Goal: Task Accomplishment & Management: Complete application form

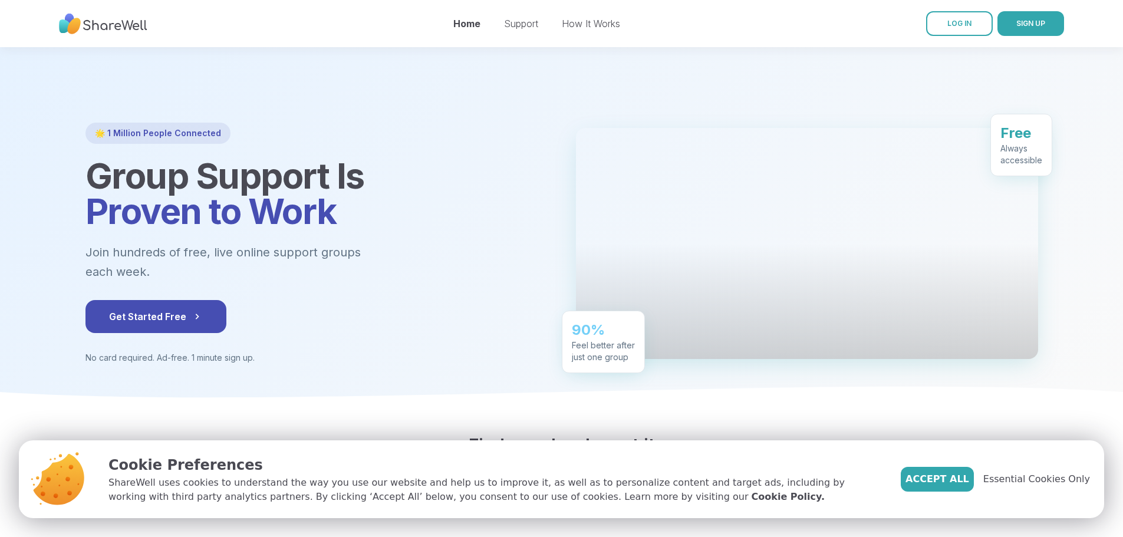
drag, startPoint x: 1132, startPoint y: 85, endPoint x: 1132, endPoint y: 63, distance: 21.8
click at [593, 16] on div "Home Support How It Works" at bounding box center [536, 23] width 167 height 33
click at [593, 18] on link "How It Works" at bounding box center [591, 24] width 58 height 12
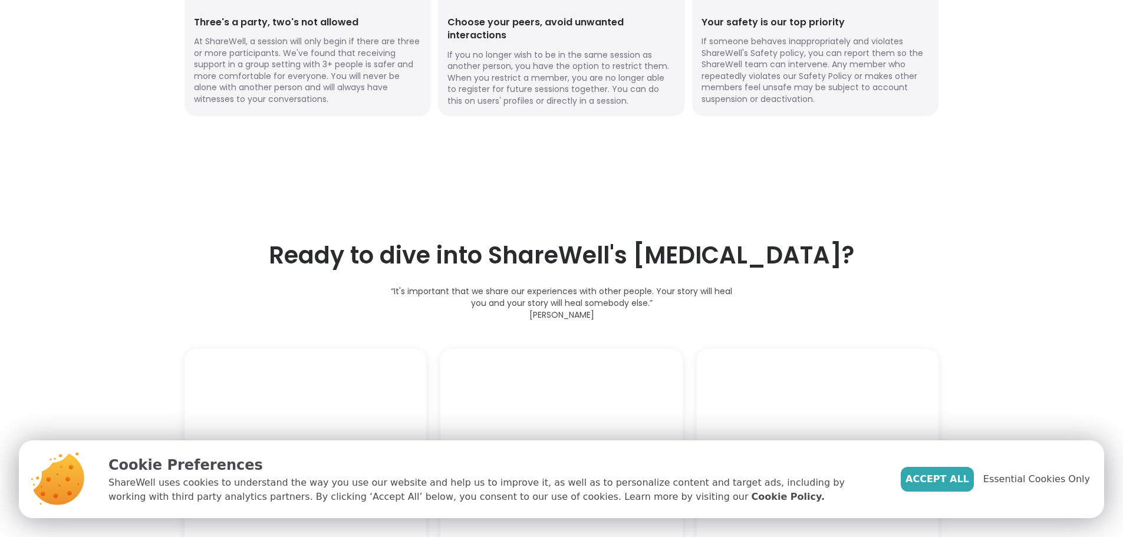
scroll to position [2254, 0]
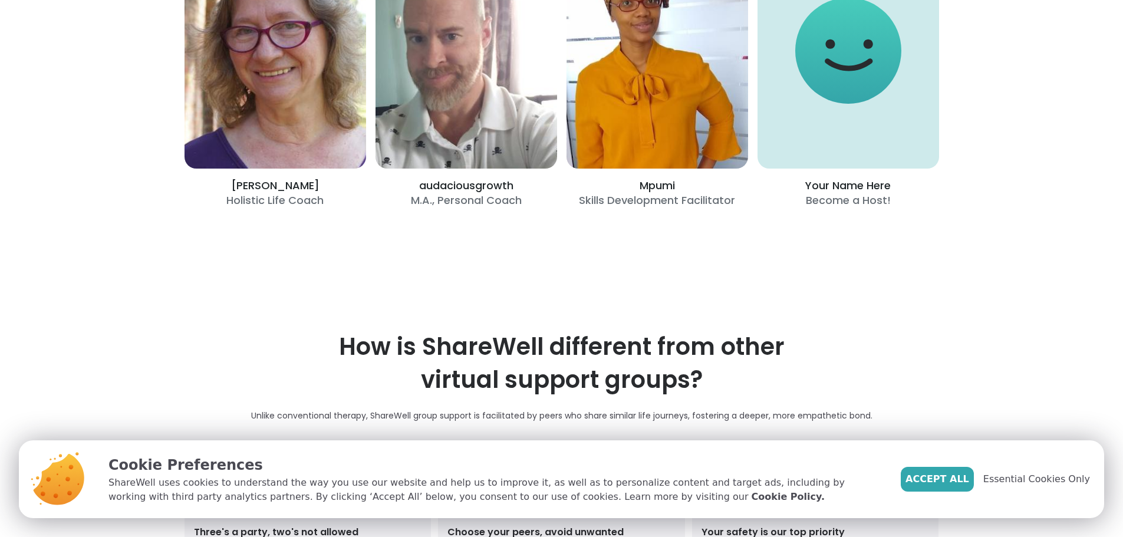
click at [780, 208] on div "[PERSON_NAME] Holistic Life Coach audaciousgrowth M.A., Personal Coach Mpumi Sk…" at bounding box center [562, 70] width 755 height 275
click at [801, 208] on div "[PERSON_NAME] Holistic Life Coach audaciousgrowth M.A., Personal Coach Mpumi Sk…" at bounding box center [562, 70] width 755 height 275
click at [856, 208] on div "[PERSON_NAME] Holistic Life Coach audaciousgrowth M.A., Personal Coach Mpumi Sk…" at bounding box center [562, 70] width 755 height 275
drag, startPoint x: 1122, startPoint y: 347, endPoint x: 1123, endPoint y: 367, distance: 19.5
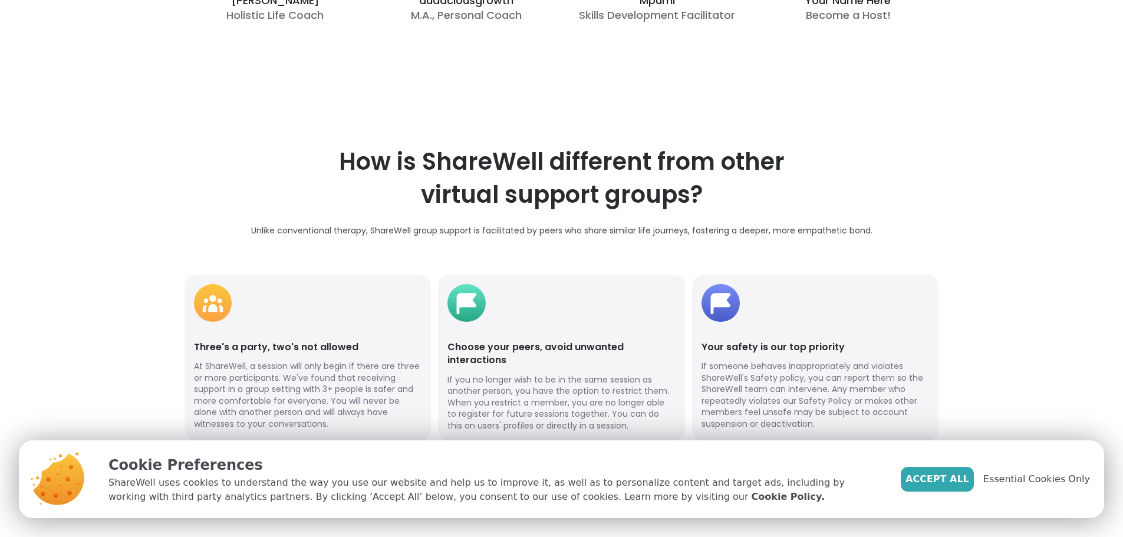
scroll to position [2271, 0]
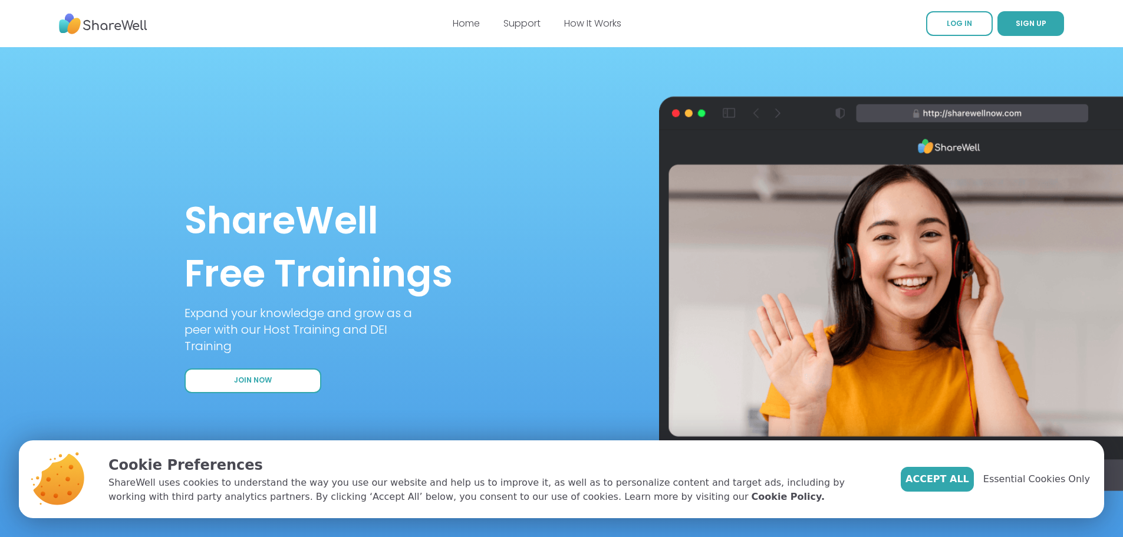
click at [277, 379] on button "Join Now" at bounding box center [253, 381] width 137 height 25
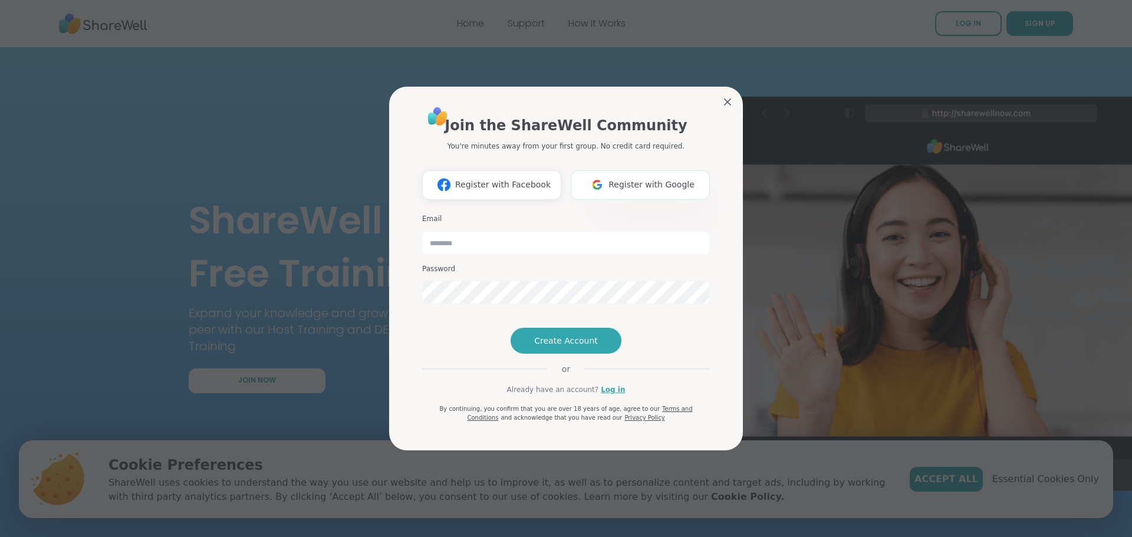
click at [594, 174] on img at bounding box center [597, 185] width 22 height 22
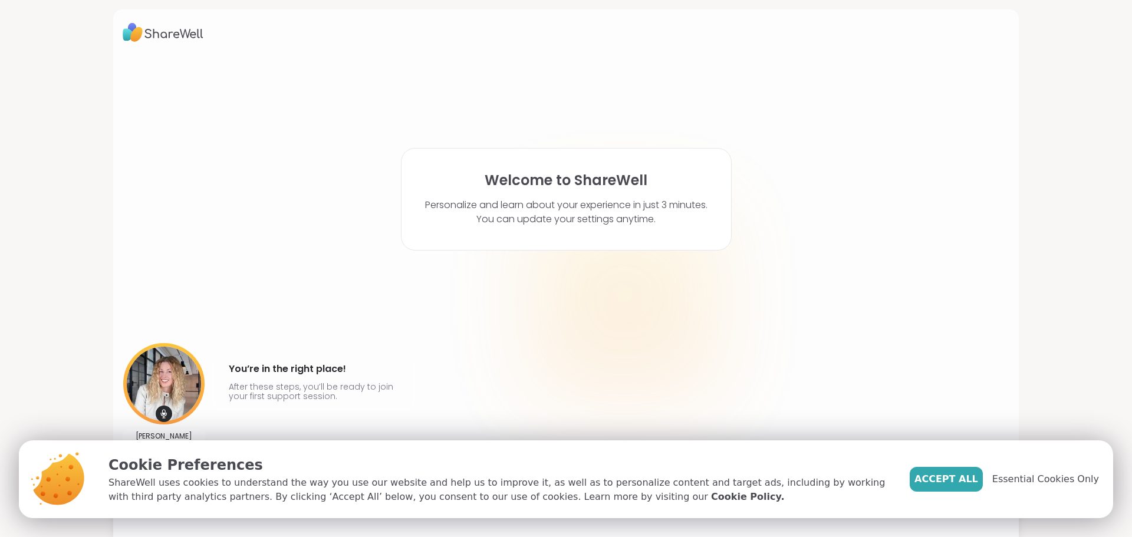
drag, startPoint x: 1132, startPoint y: 220, endPoint x: 1132, endPoint y: 262, distance: 41.9
click at [1123, 262] on html "Welcome to ShareWell Personalize and learn about your experience in just 3 minu…" at bounding box center [566, 268] width 1132 height 537
click at [956, 484] on span "Accept All" at bounding box center [947, 479] width 64 height 14
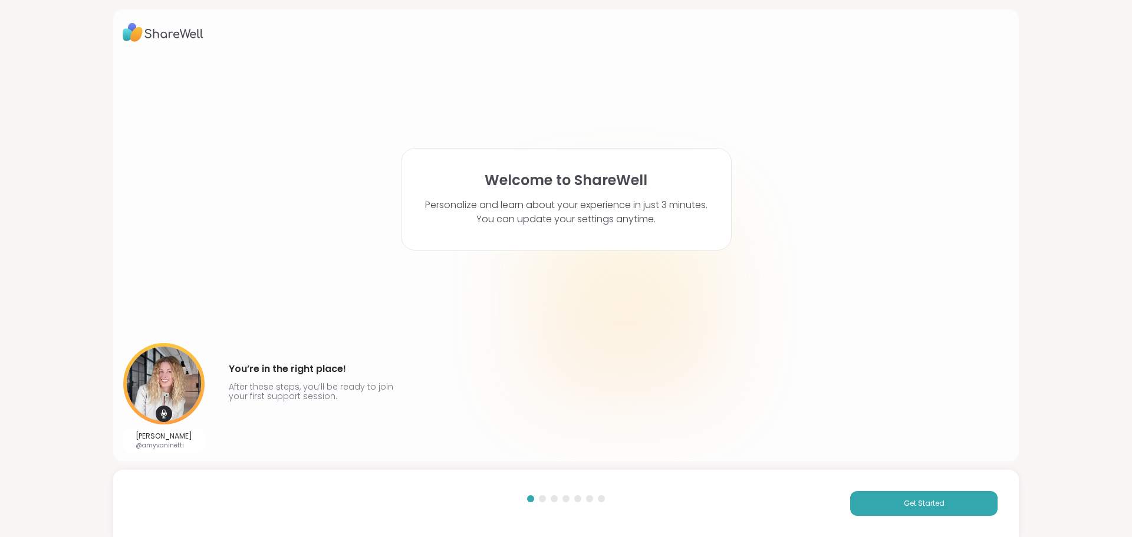
drag, startPoint x: 1132, startPoint y: 245, endPoint x: 1132, endPoint y: 283, distance: 37.7
click at [1123, 283] on html "Welcome to ShareWell Personalize and learn about your experience in just 3 minu…" at bounding box center [566, 268] width 1132 height 537
click at [904, 499] on span "Get Started" at bounding box center [924, 503] width 41 height 11
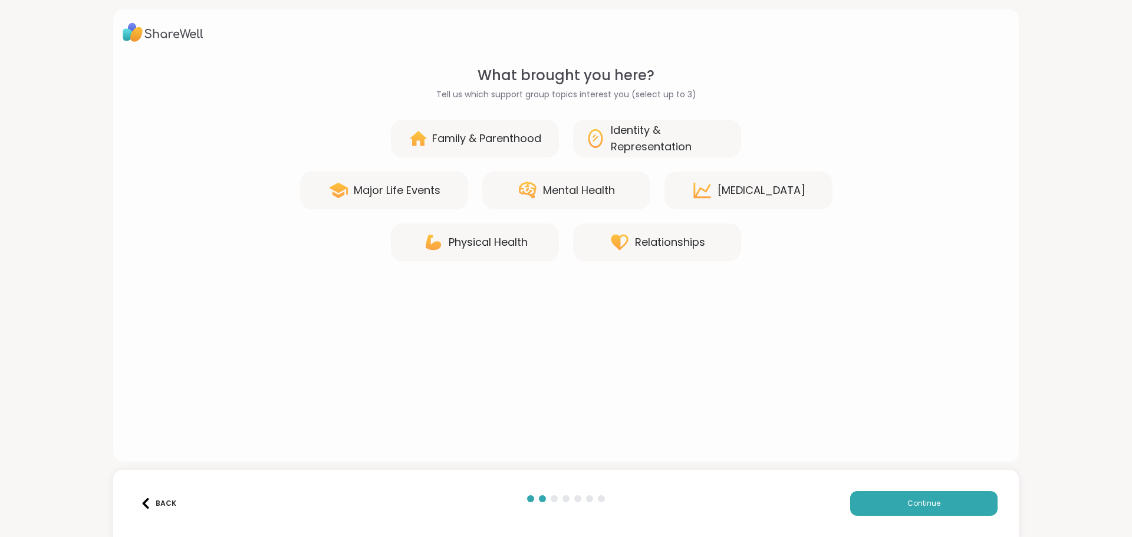
click at [711, 183] on div "[MEDICAL_DATA]" at bounding box center [749, 191] width 168 height 38
click at [563, 199] on div "Mental Health" at bounding box center [566, 191] width 168 height 38
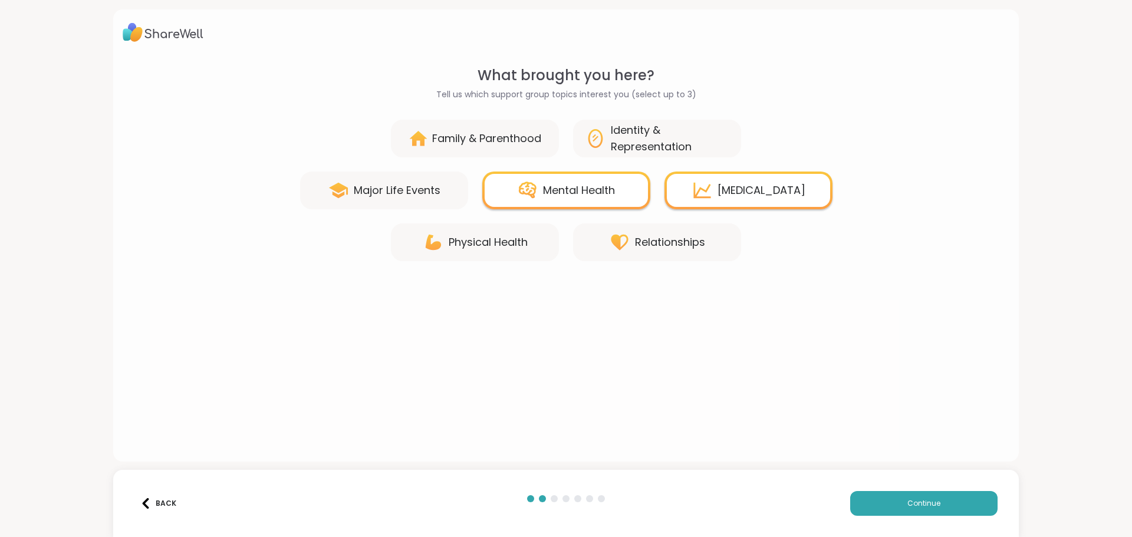
drag, startPoint x: 475, startPoint y: 129, endPoint x: 563, endPoint y: 192, distance: 107.8
click at [475, 130] on div "Family & Parenthood" at bounding box center [475, 139] width 168 height 38
click at [598, 232] on div "Relationships" at bounding box center [657, 242] width 168 height 38
click at [602, 239] on div "Relationships" at bounding box center [657, 242] width 168 height 38
click at [658, 239] on div "Relationships" at bounding box center [670, 242] width 70 height 17
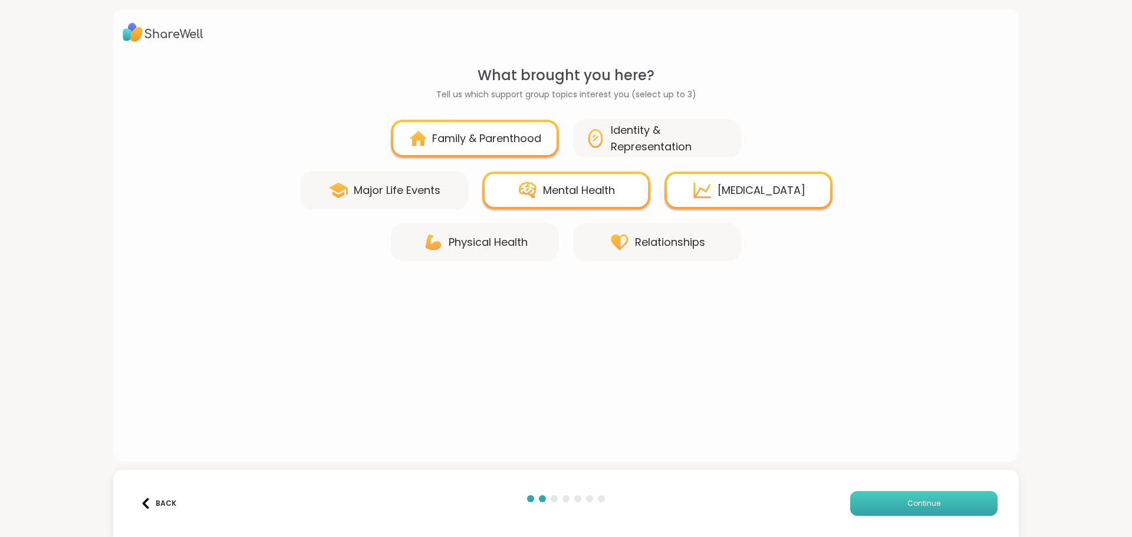
click at [862, 492] on button "Continue" at bounding box center [923, 503] width 147 height 25
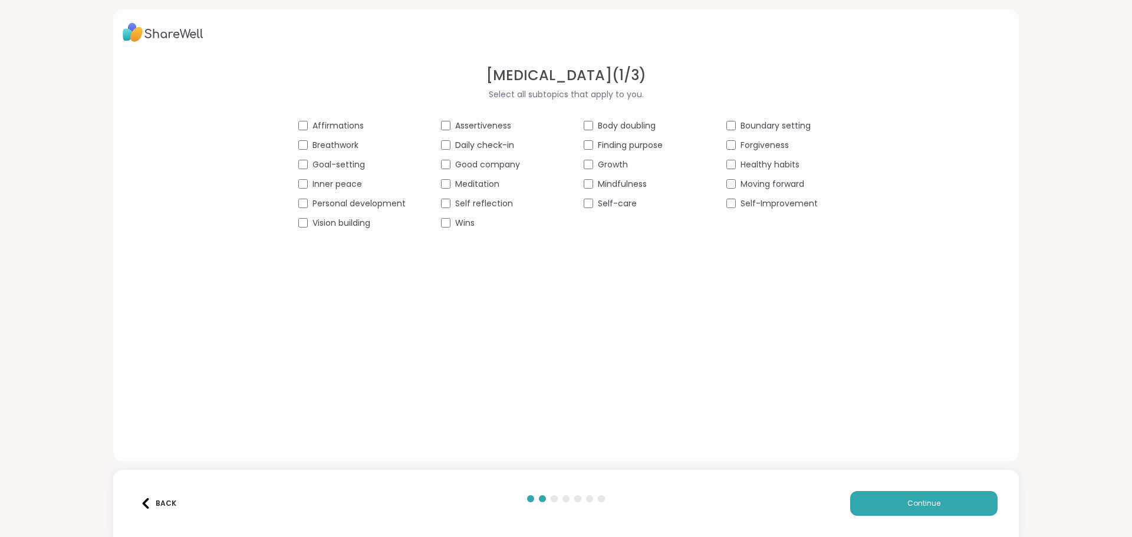
click at [331, 192] on div "Affirmations Assertiveness Body doubling Boundary setting Breathwork Daily chec…" at bounding box center [565, 175] width 535 height 110
click at [327, 187] on span "Inner peace" at bounding box center [338, 184] width 50 height 12
click at [332, 171] on div "Affirmations Assertiveness Body doubling Boundary setting Breathwork Daily chec…" at bounding box center [565, 175] width 535 height 110
click at [332, 167] on span "Goal-setting" at bounding box center [339, 165] width 52 height 12
click at [332, 148] on span "Breathwork" at bounding box center [336, 145] width 46 height 12
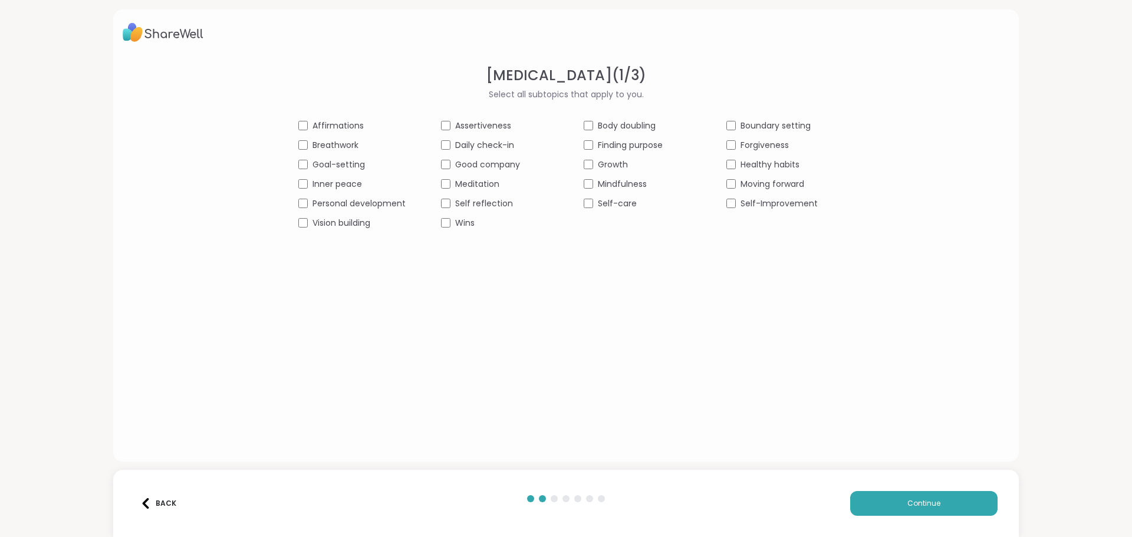
click at [324, 117] on div "[MEDICAL_DATA] ( 1 / 3 ) Select all subtopics that apply to you. Affirmations A…" at bounding box center [566, 147] width 887 height 165
click at [616, 186] on span "Mindfulness" at bounding box center [622, 184] width 49 height 12
click at [613, 199] on span "Self-care" at bounding box center [617, 204] width 39 height 12
click at [483, 198] on span "Self reflection" at bounding box center [484, 204] width 58 height 12
click at [478, 186] on span "Meditation" at bounding box center [477, 184] width 44 height 12
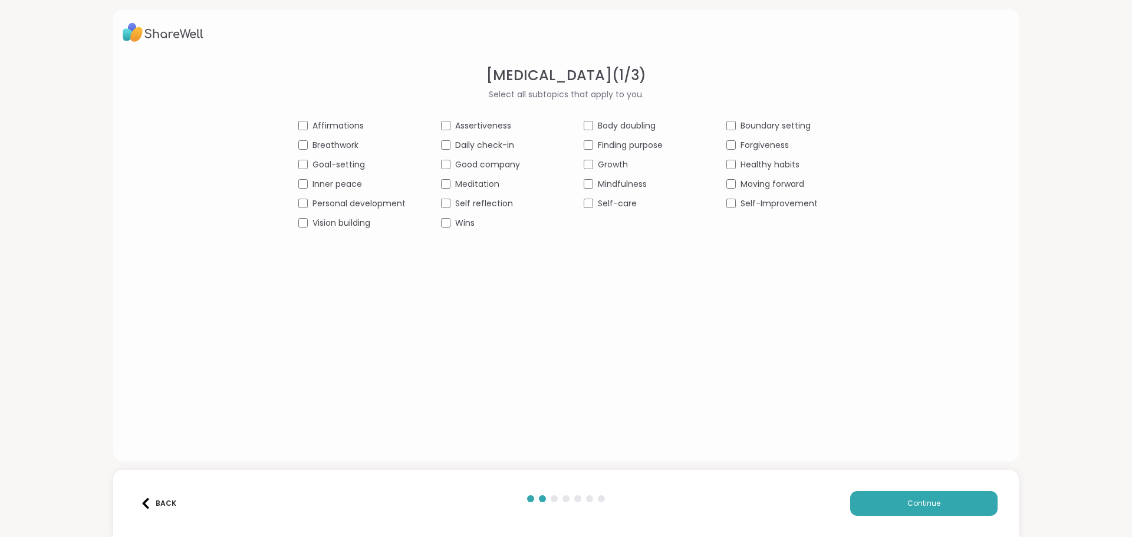
click at [489, 159] on span "Good company" at bounding box center [487, 165] width 65 height 12
click at [883, 500] on button "Continue" at bounding box center [923, 503] width 147 height 25
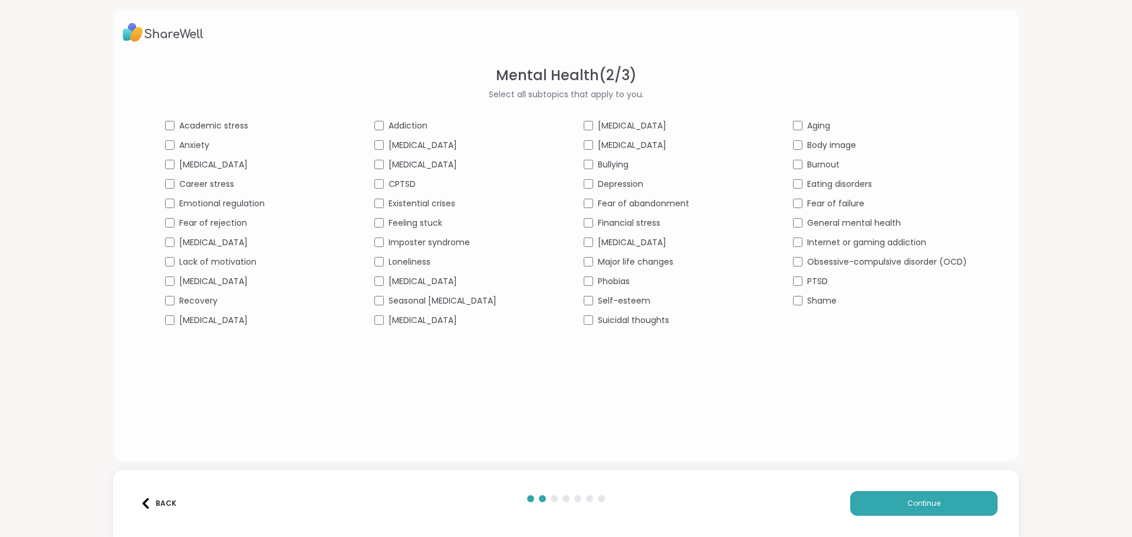
click at [606, 127] on span "[MEDICAL_DATA]" at bounding box center [632, 126] width 68 height 12
click at [196, 145] on span "Anxiety" at bounding box center [194, 145] width 30 height 12
click at [907, 500] on span "Continue" at bounding box center [923, 503] width 33 height 11
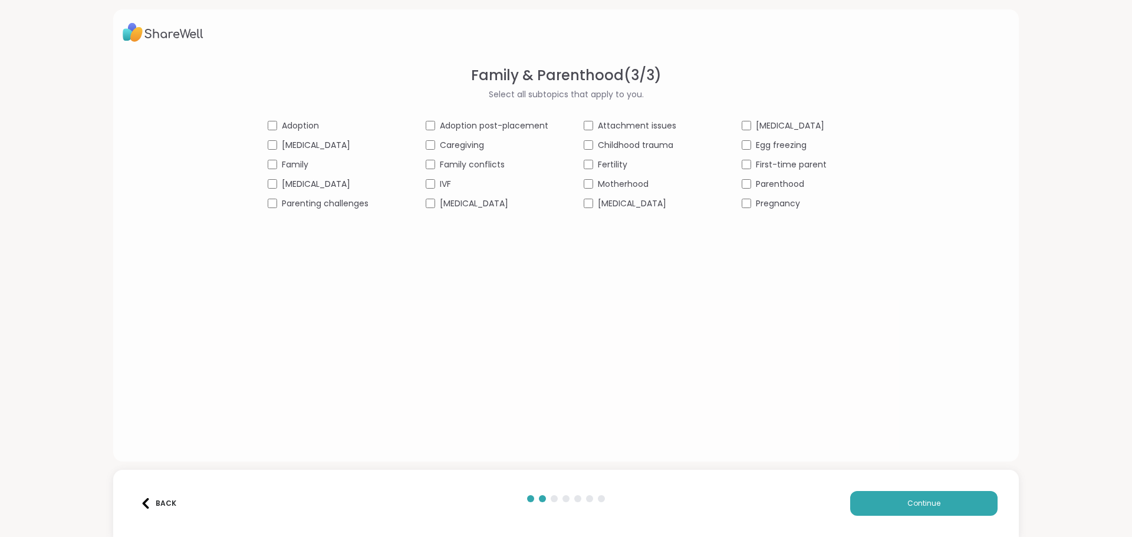
click at [759, 192] on div "Adoption Adoption post-placement Attachment issues [MEDICAL_DATA] [MEDICAL_DATA…" at bounding box center [566, 165] width 597 height 90
click at [613, 125] on span "Attachment issues" at bounding box center [637, 126] width 78 height 12
click at [854, 507] on button "Continue" at bounding box center [923, 503] width 147 height 25
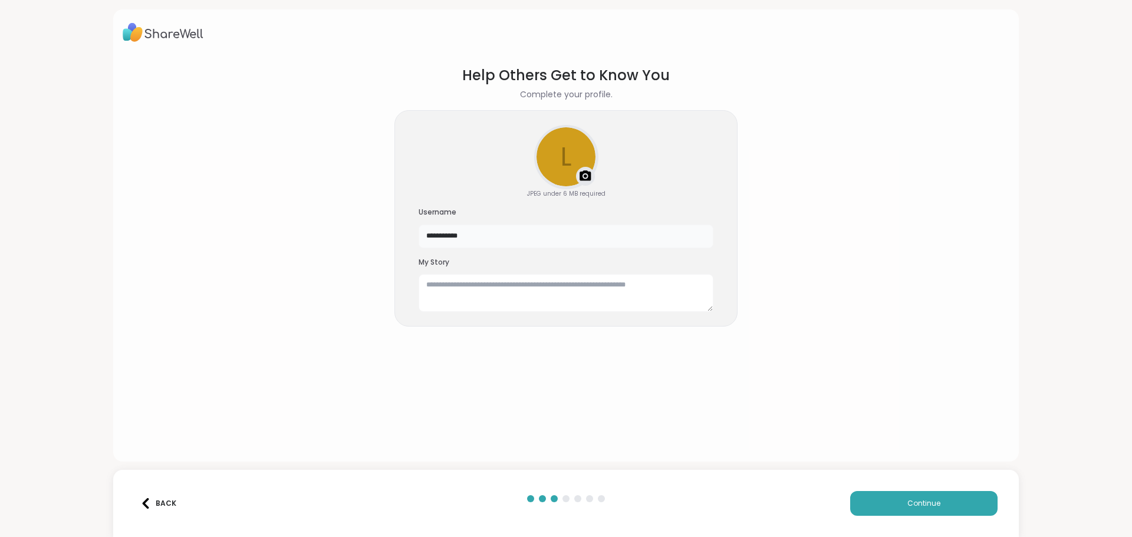
click at [502, 236] on input "**********" at bounding box center [566, 237] width 295 height 24
click at [844, 195] on section "**********" at bounding box center [566, 253] width 887 height 397
click at [578, 170] on img at bounding box center [585, 176] width 14 height 14
click at [520, 296] on textarea at bounding box center [566, 293] width 295 height 38
paste textarea "**********"
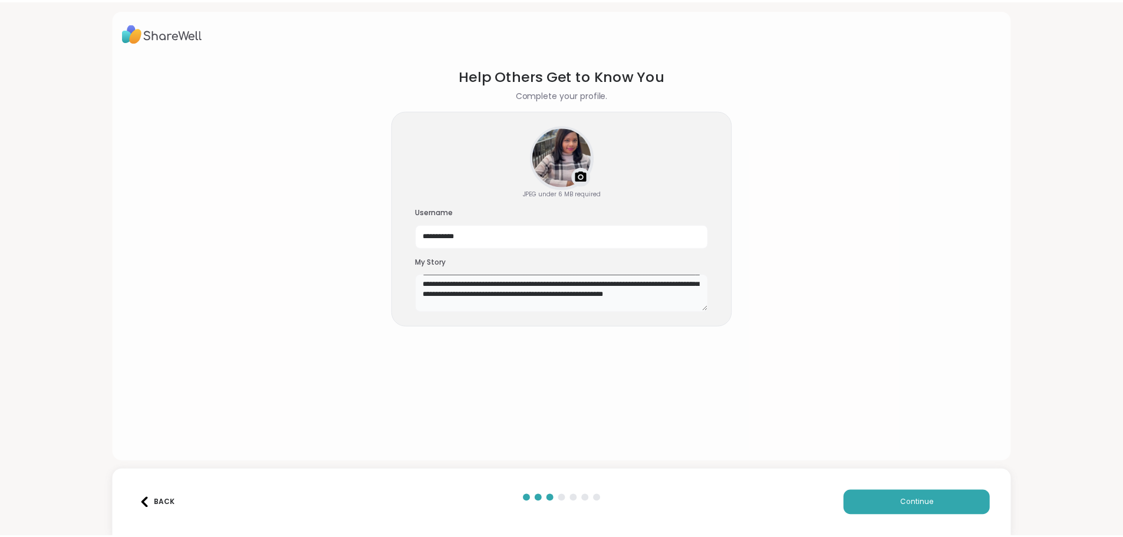
scroll to position [68, 0]
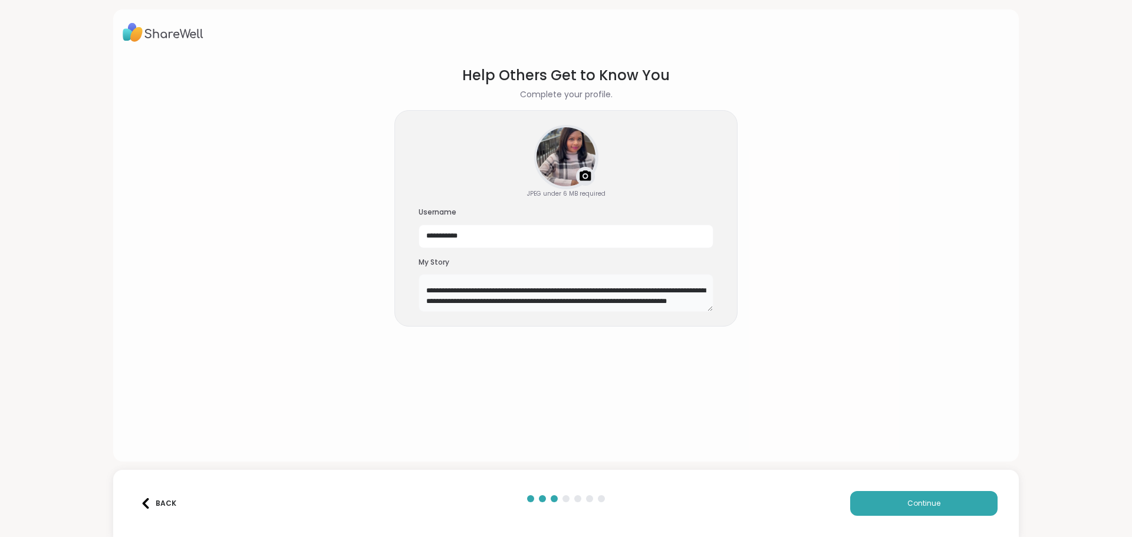
drag, startPoint x: 560, startPoint y: 302, endPoint x: 502, endPoint y: 302, distance: 58.4
click at [502, 302] on textarea "**********" at bounding box center [566, 293] width 295 height 38
type textarea "**********"
click at [873, 498] on button "Continue" at bounding box center [923, 503] width 147 height 25
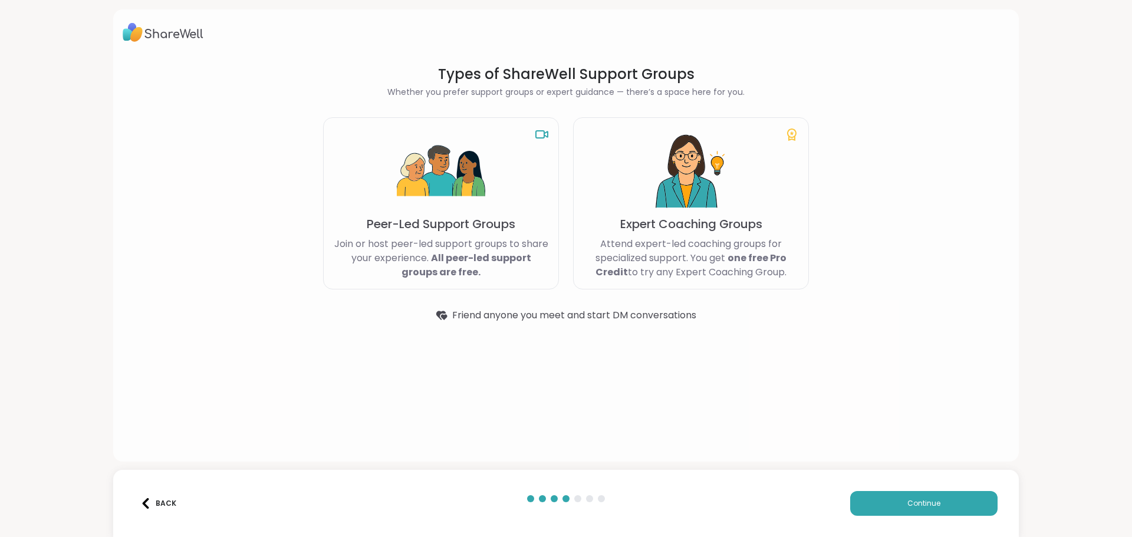
click at [423, 203] on img at bounding box center [441, 171] width 88 height 88
click at [457, 255] on b "All peer-led support groups are free." at bounding box center [467, 265] width 130 height 28
click at [880, 500] on button "Continue" at bounding box center [923, 503] width 147 height 25
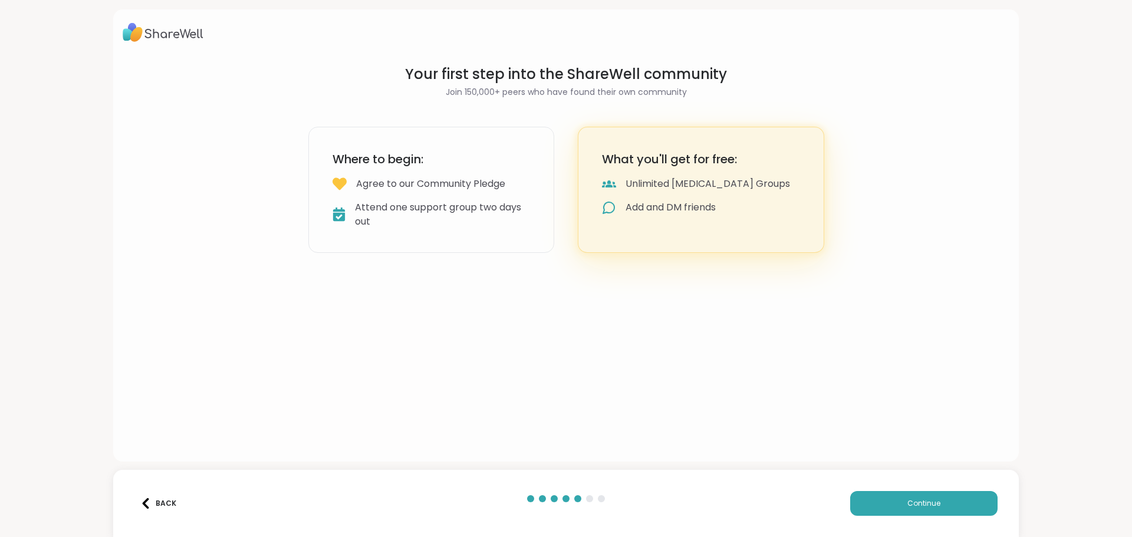
click at [498, 211] on div "Attend one support group two days out" at bounding box center [442, 214] width 175 height 28
click at [721, 194] on div "What you'll get for free: Unlimited [MEDICAL_DATA] Groups Add and DM friends" at bounding box center [701, 190] width 246 height 126
click at [887, 494] on button "Continue" at bounding box center [923, 503] width 147 height 25
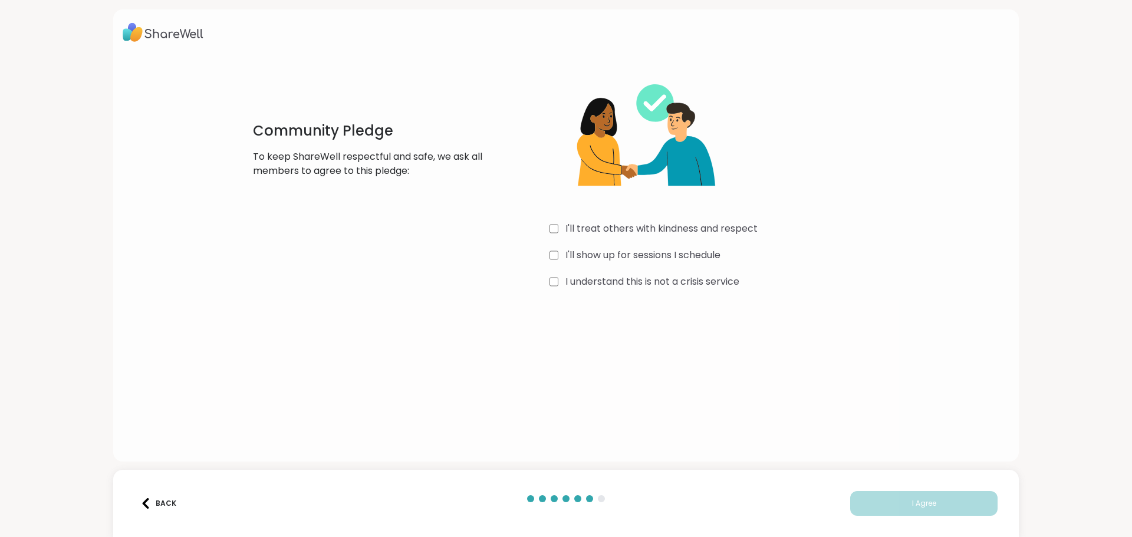
click at [659, 229] on label "I'll treat others with kindness and respect" at bounding box center [661, 229] width 192 height 14
click at [659, 251] on label "I'll show up for sessions I schedule" at bounding box center [642, 255] width 155 height 14
click at [653, 279] on label "I understand this is not a crisis service" at bounding box center [652, 282] width 174 height 14
click at [856, 504] on button "I Agree" at bounding box center [923, 503] width 147 height 25
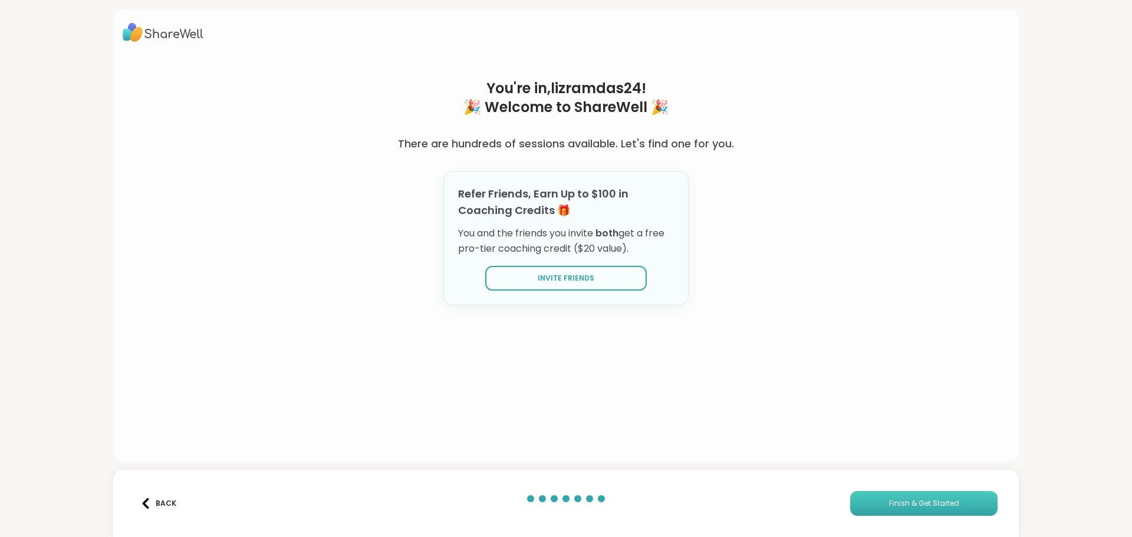
click at [901, 500] on span "Finish & Get Started" at bounding box center [924, 503] width 70 height 11
